Goal: Answer question/provide support

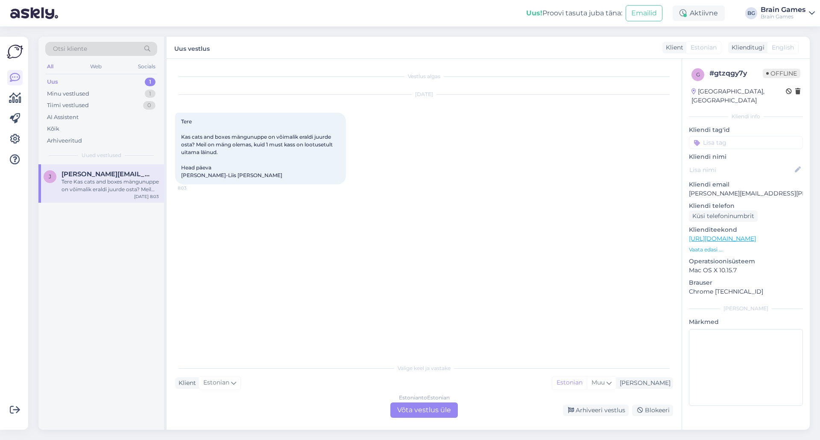
click at [556, 270] on div "Vestlus algas [DATE] Tere Kas cats and boxes mängunuppe on võimalik eraldi juur…" at bounding box center [428, 209] width 506 height 285
click at [435, 417] on div "Estonian to Estonian Võta vestlus üle" at bounding box center [423, 410] width 67 height 15
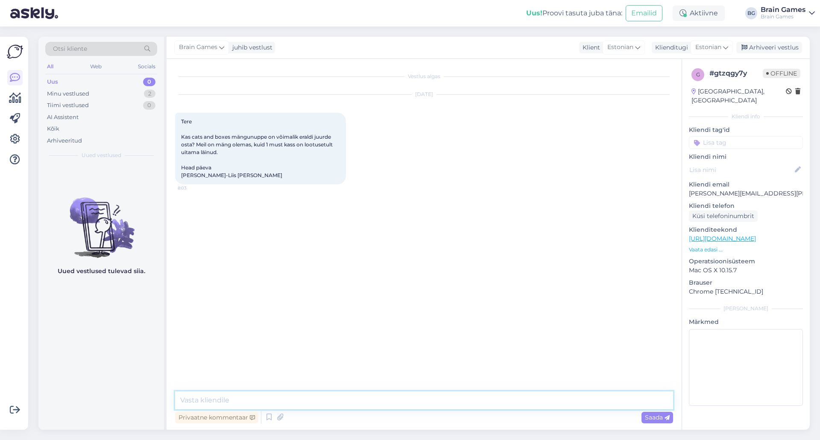
click at [438, 401] on textarea at bounding box center [424, 401] width 498 height 18
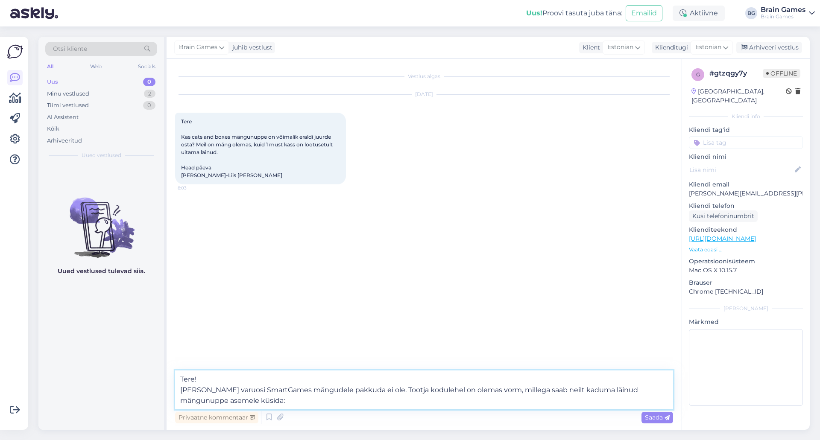
paste textarea "[URL][DOMAIN_NAME]"
type textarea "Tere! [PERSON_NAME] varuosi SmartGames mängudele pakkuda ei ole. Tootja koduleh…"
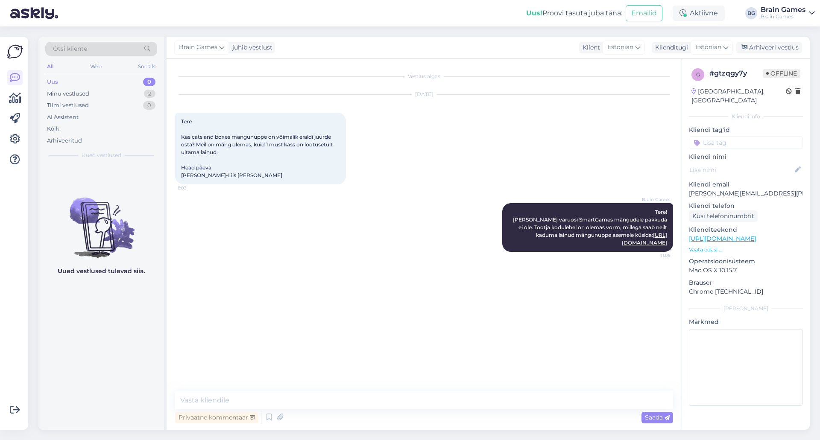
click at [449, 298] on div "Vestlus algas [DATE] Tere Kas cats and boxes mängunuppe on võimalik eraldi juur…" at bounding box center [428, 225] width 506 height 317
click at [111, 96] on div "Minu vestlused 2" at bounding box center [101, 94] width 112 height 12
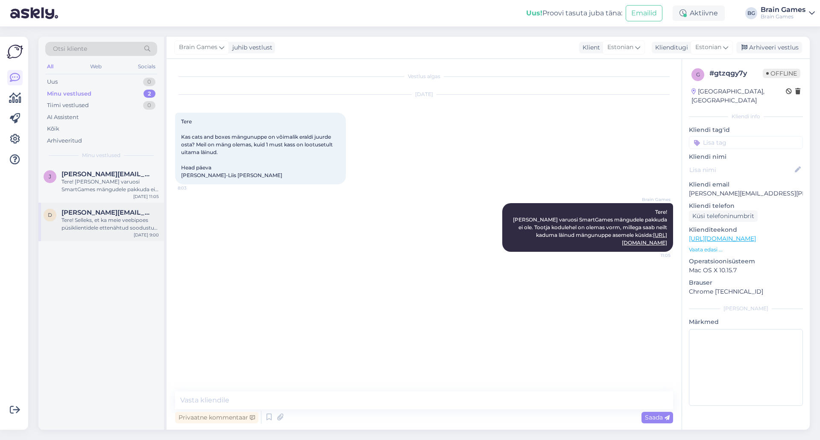
click at [91, 223] on div "Tere! Selleks, et ka meie veebipoes püsiklientidele ettenähtud soodustust saada…" at bounding box center [110, 224] width 97 height 15
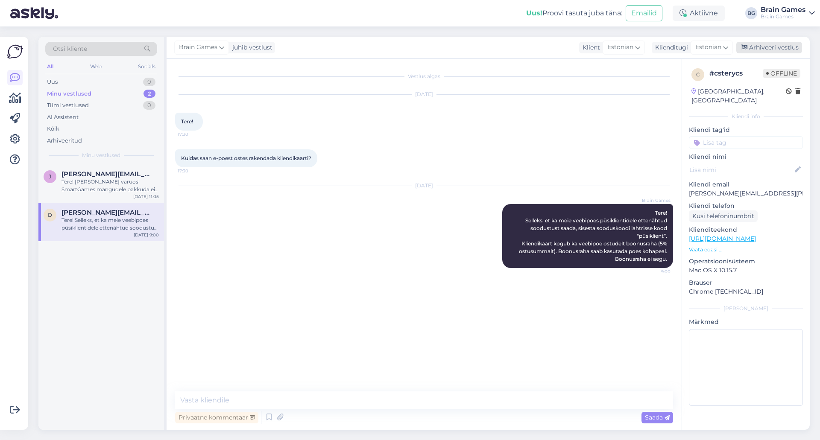
click at [769, 47] on div "Arhiveeri vestlus" at bounding box center [769, 48] width 66 height 12
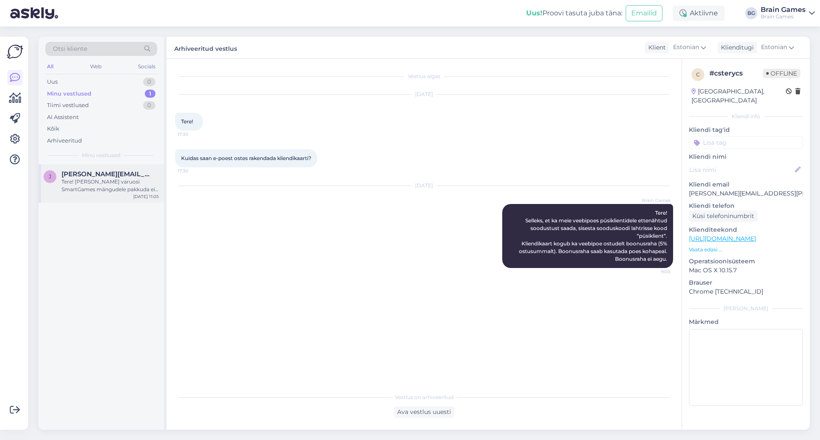
click at [79, 188] on div "Tere! [PERSON_NAME] varuosi SmartGames mängudele pakkuda ei ole. Tootja koduleh…" at bounding box center [110, 185] width 97 height 15
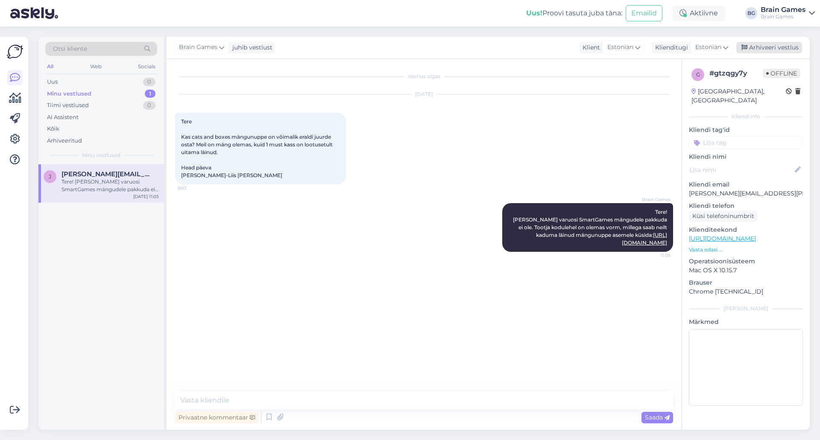
click at [766, 48] on div "Arhiveeri vestlus" at bounding box center [769, 48] width 66 height 12
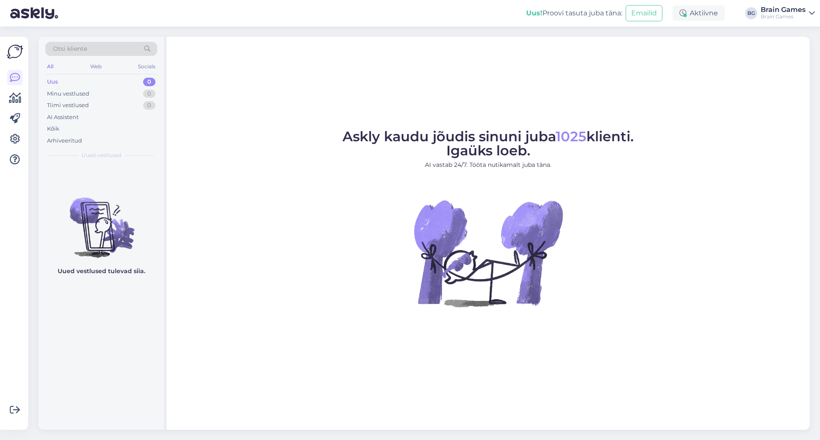
click at [353, 188] on figure "Askly kaudu jõudis sinuni juba 1025 klienti. Igaüks loeb. AI vastab 24/7. Tööta…" at bounding box center [488, 230] width 628 height 200
